Goal: Information Seeking & Learning: Learn about a topic

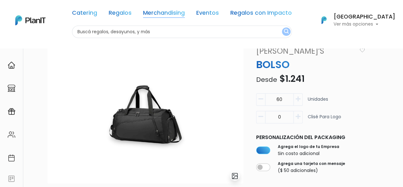
drag, startPoint x: 0, startPoint y: 0, endPoint x: 158, endPoint y: 14, distance: 158.1
click at [158, 14] on link "Merchandising" at bounding box center [164, 14] width 42 height 8
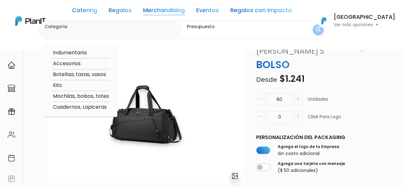
click at [70, 29] on label "Categoría" at bounding box center [112, 26] width 135 height 7
click at [70, 30] on input "Categoría" at bounding box center [112, 33] width 135 height 6
type input "tecnologia"
click button "submit" at bounding box center [318, 29] width 11 height 11
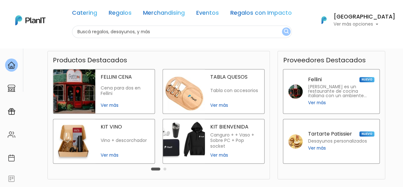
scroll to position [32, 0]
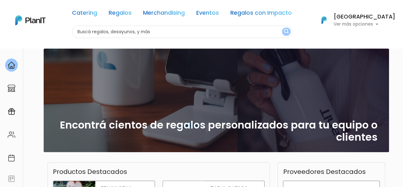
click at [158, 32] on input "text" at bounding box center [182, 32] width 220 height 12
type input "sustentable"
click at [282, 27] on button "submit" at bounding box center [286, 31] width 9 height 8
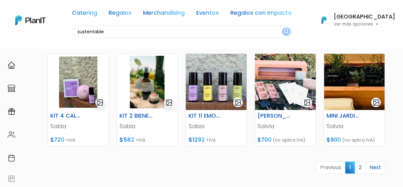
scroll to position [319, 0]
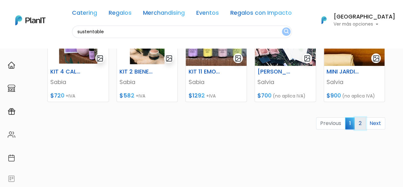
click at [362, 123] on link "2" at bounding box center [360, 123] width 11 height 12
